Goal: Navigation & Orientation: Find specific page/section

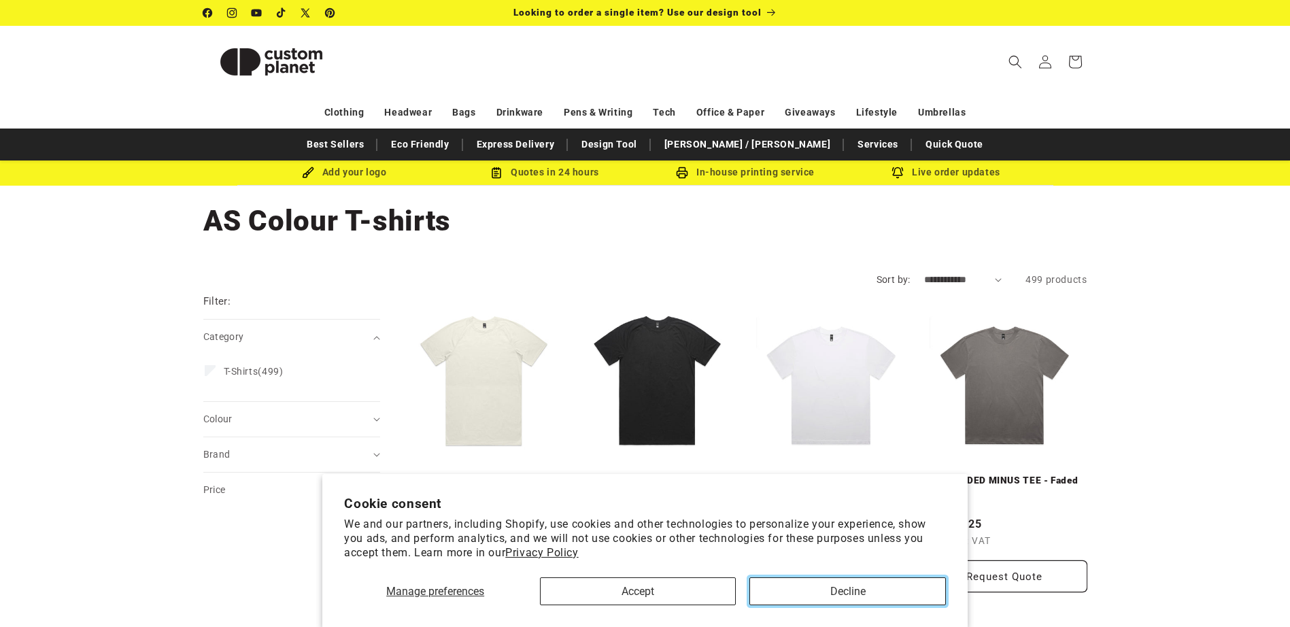
click at [852, 595] on button "Decline" at bounding box center [847, 591] width 196 height 28
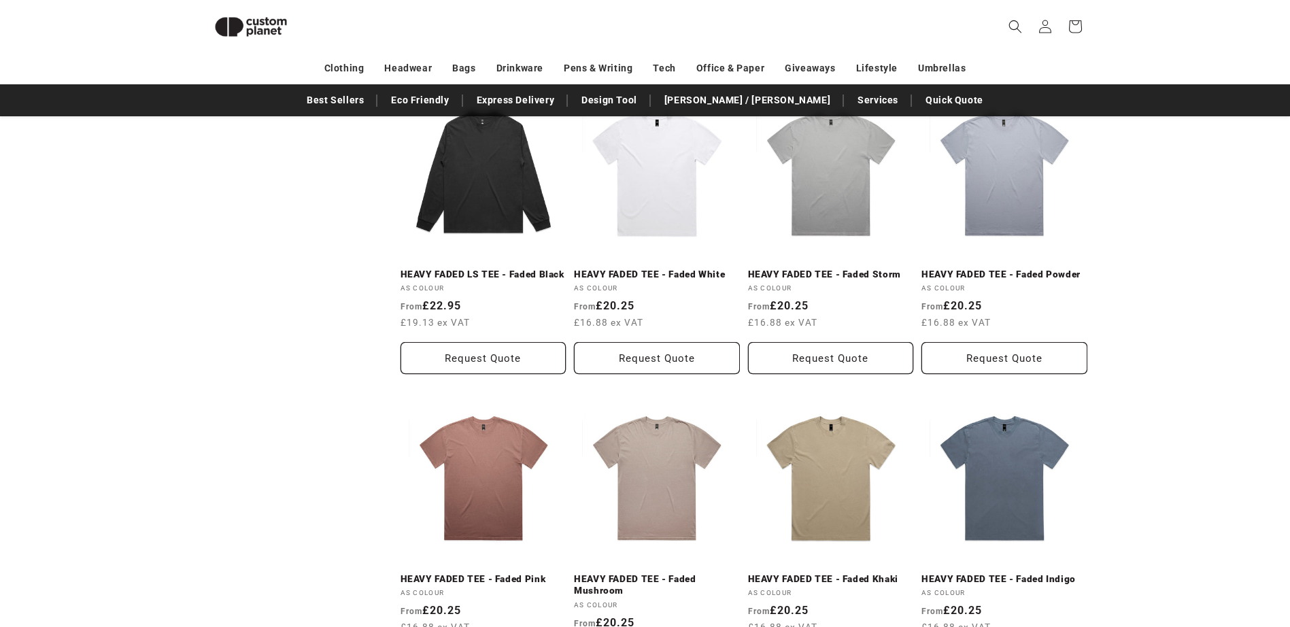
scroll to position [1409, 0]
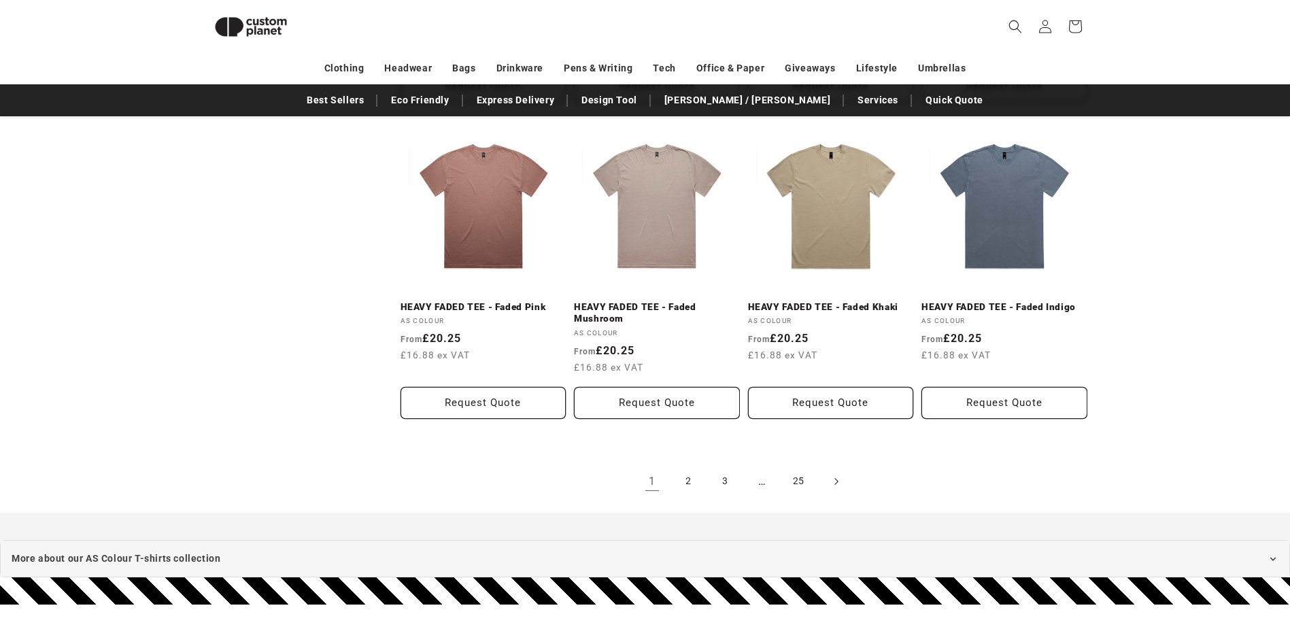
click at [831, 477] on span "Next page" at bounding box center [836, 482] width 14 height 14
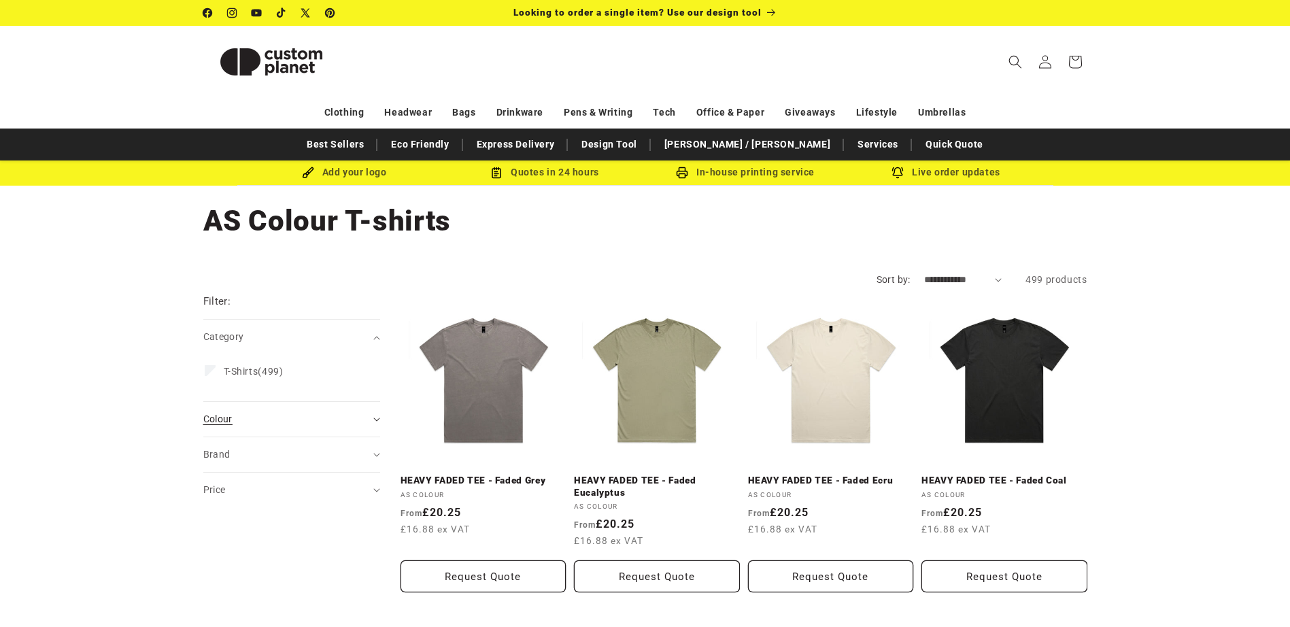
click at [341, 417] on div "Colour (0)" at bounding box center [285, 419] width 165 height 14
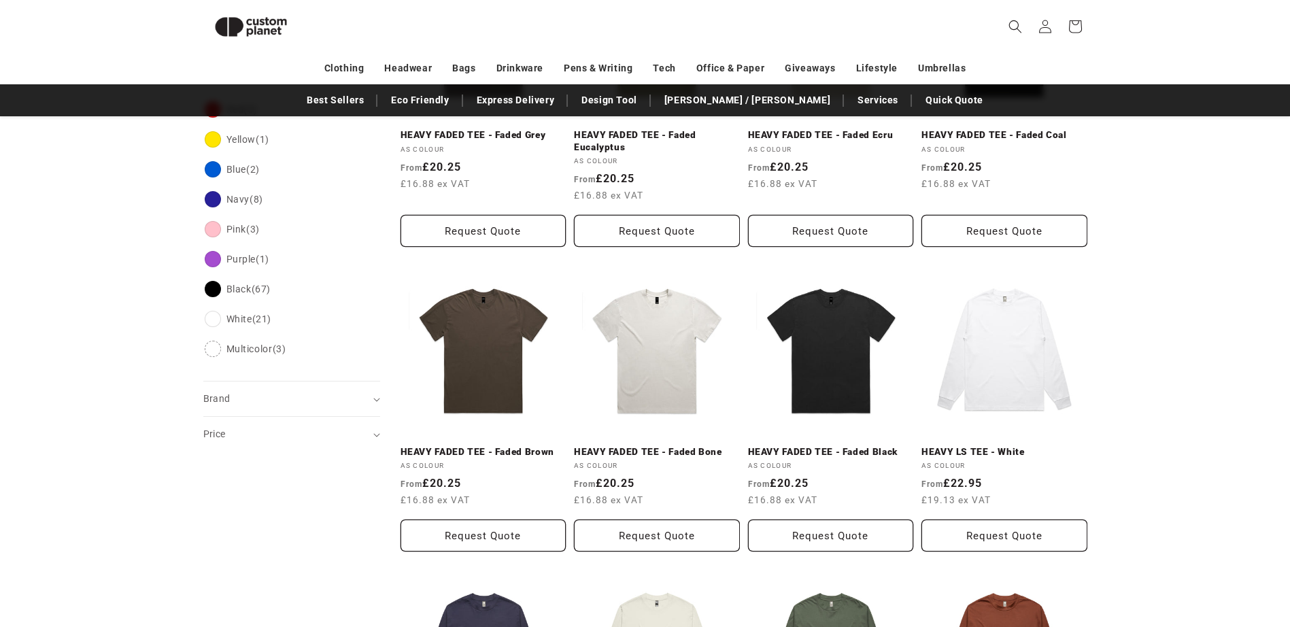
scroll to position [322, 0]
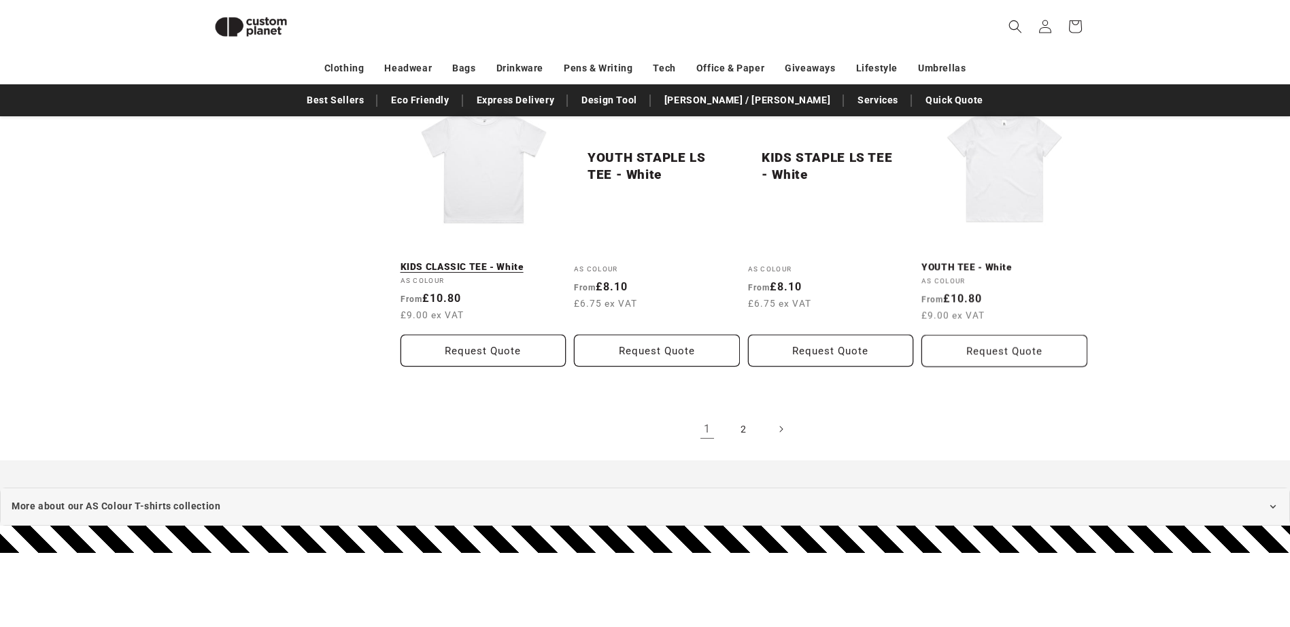
scroll to position [1494, 0]
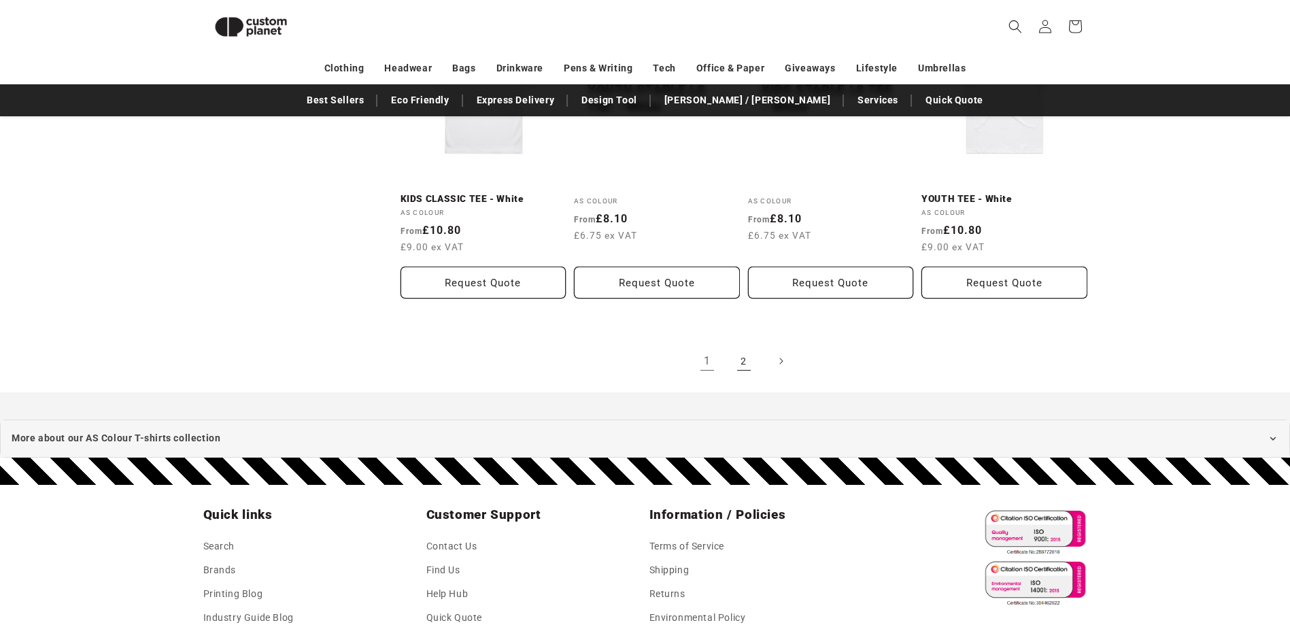
click at [746, 353] on link "2" at bounding box center [744, 361] width 30 height 30
